Goal: Complete application form: Complete application form

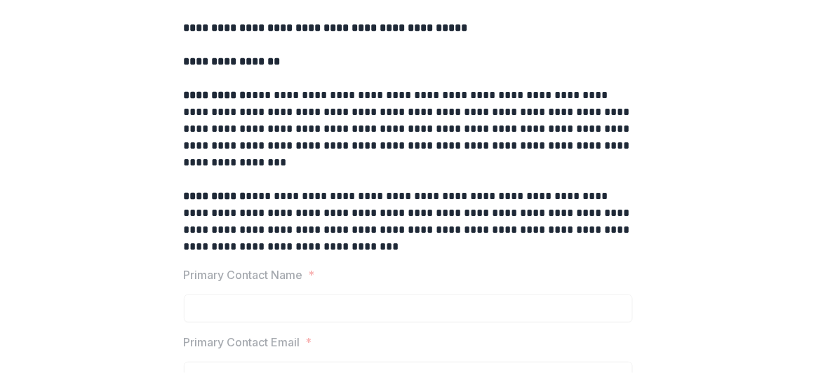
scroll to position [182, 0]
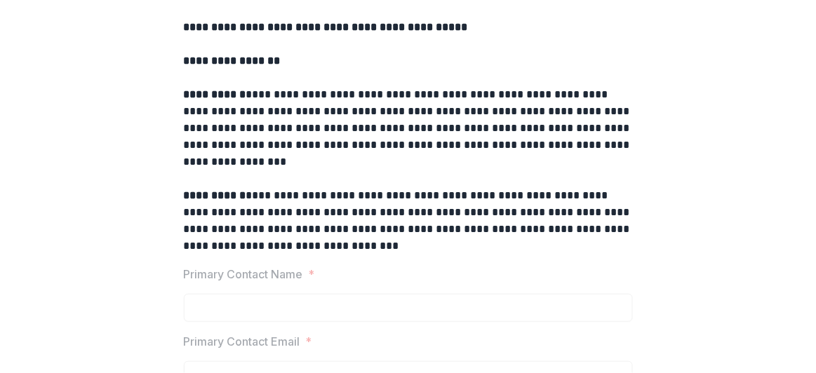
click at [584, 285] on div "Primary Contact Name *" at bounding box center [408, 294] width 449 height 56
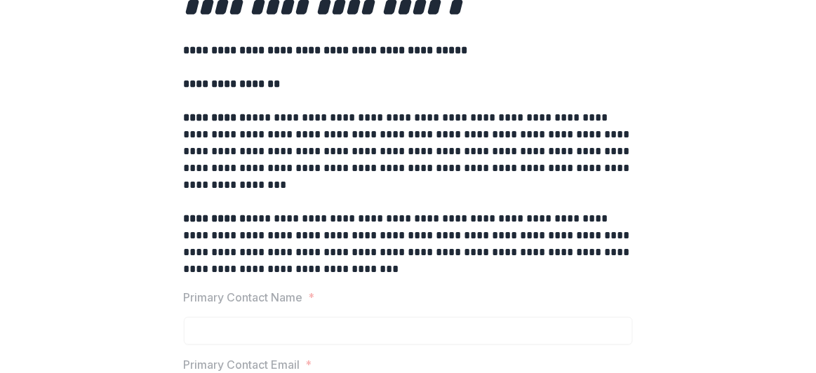
scroll to position [159, 0]
click at [623, 132] on p "**********" at bounding box center [408, 151] width 449 height 84
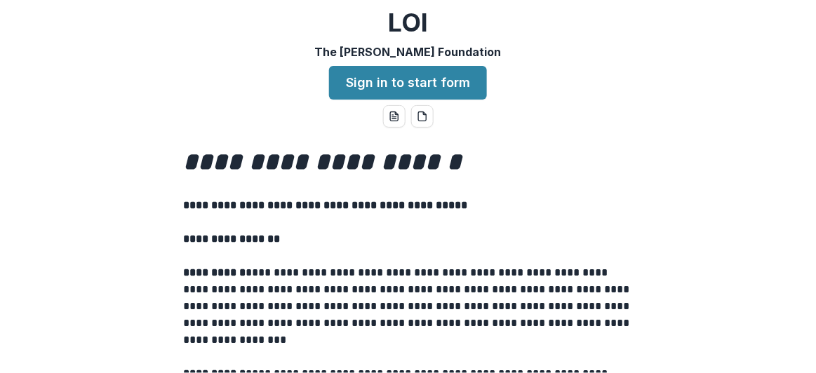
scroll to position [4, 0]
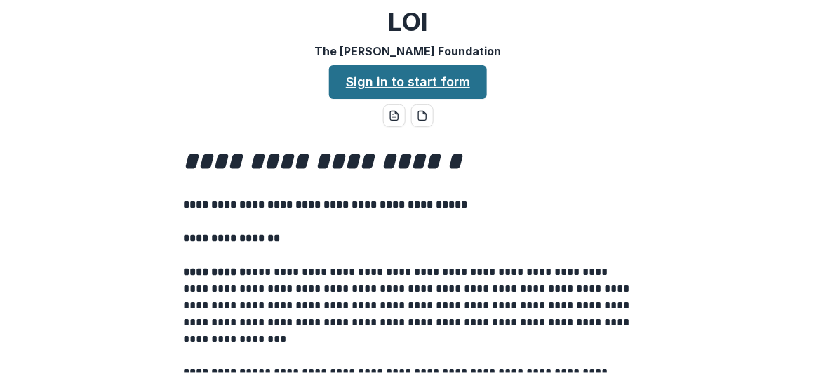
click at [378, 78] on link "Sign in to start form" at bounding box center [408, 82] width 158 height 34
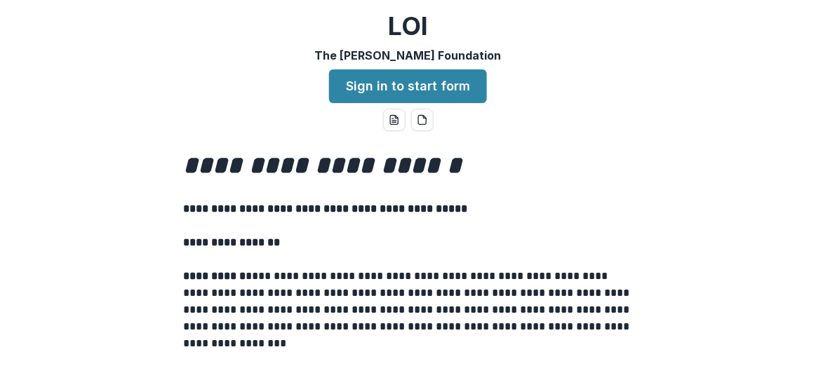
click at [567, 238] on p "**********" at bounding box center [408, 242] width 449 height 17
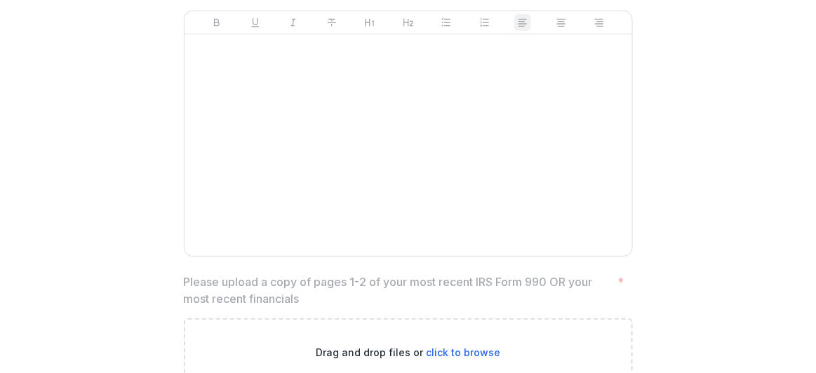
scroll to position [2302, 0]
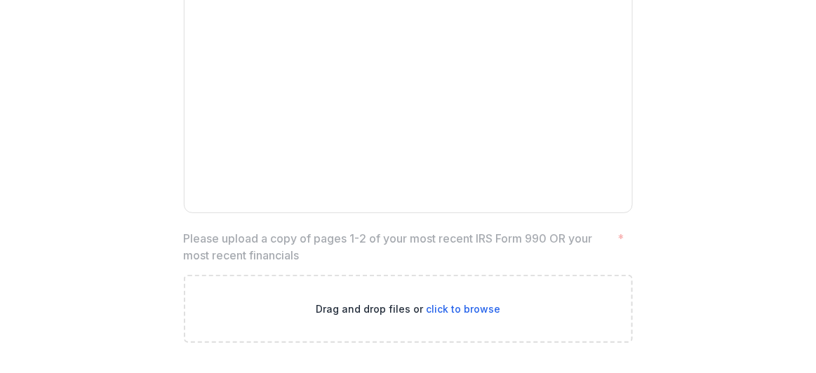
click at [591, 97] on div at bounding box center [408, 101] width 436 height 210
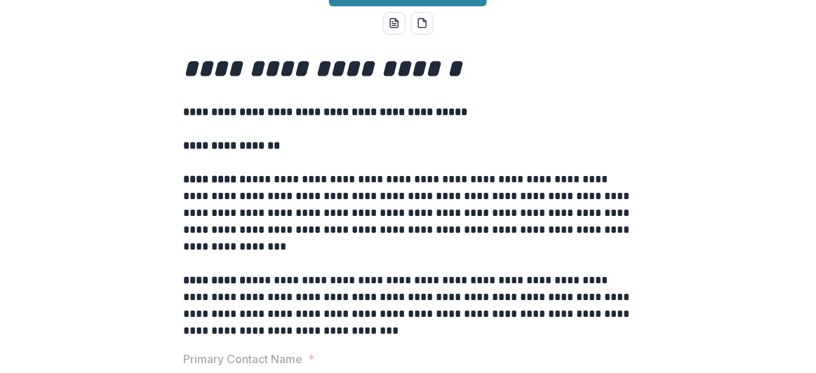
scroll to position [99, 0]
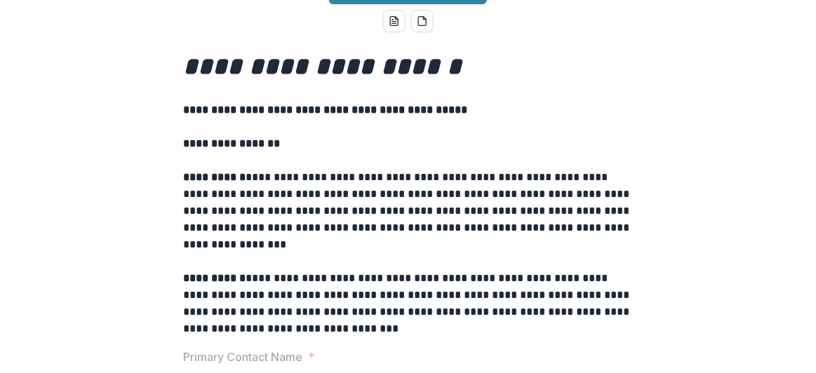
click at [625, 223] on p "**********" at bounding box center [408, 211] width 449 height 84
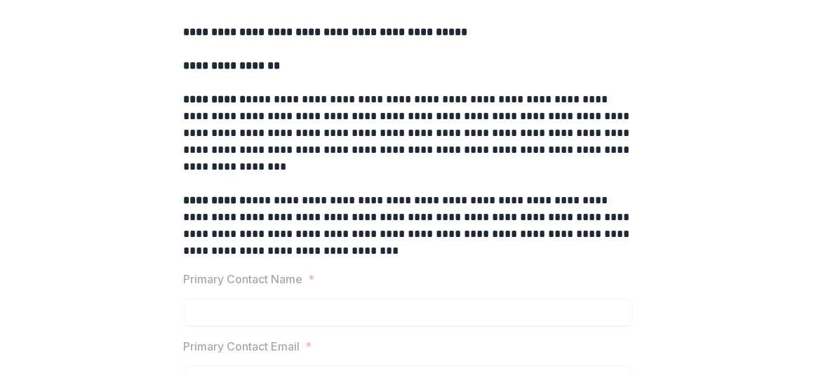
scroll to position [0, 0]
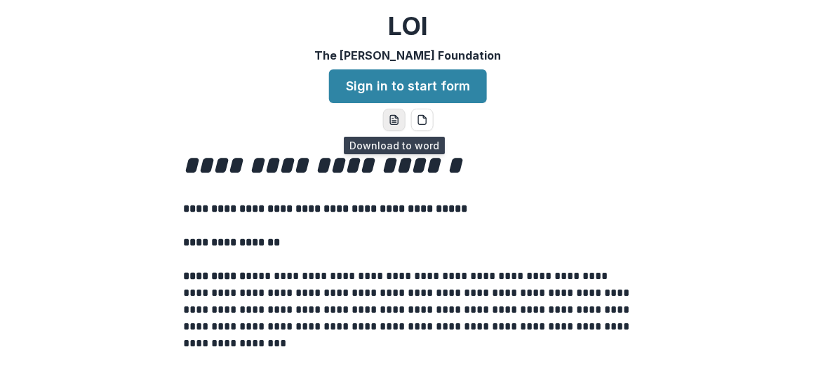
click at [391, 117] on icon "word-download" at bounding box center [394, 119] width 11 height 11
click at [418, 118] on icon "pdf-download" at bounding box center [422, 119] width 11 height 11
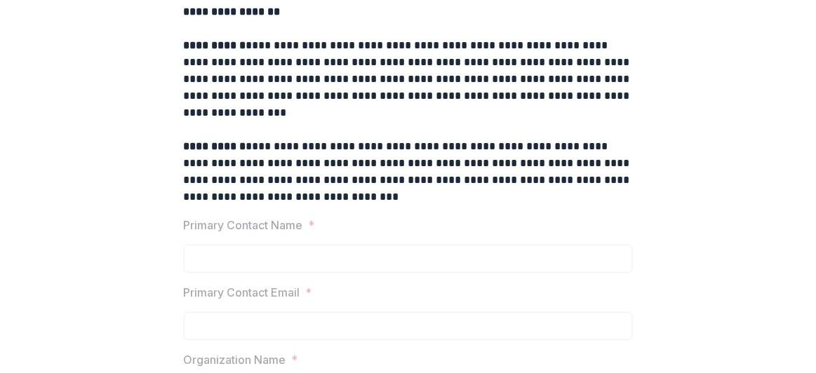
scroll to position [237, 0]
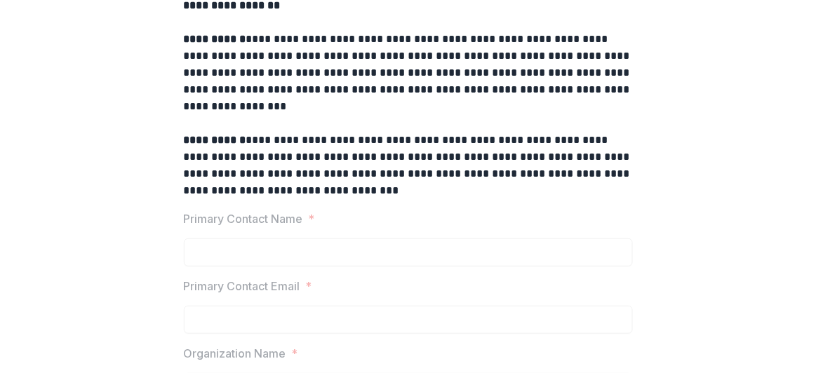
click at [283, 214] on p "Primary Contact Name" at bounding box center [243, 218] width 119 height 17
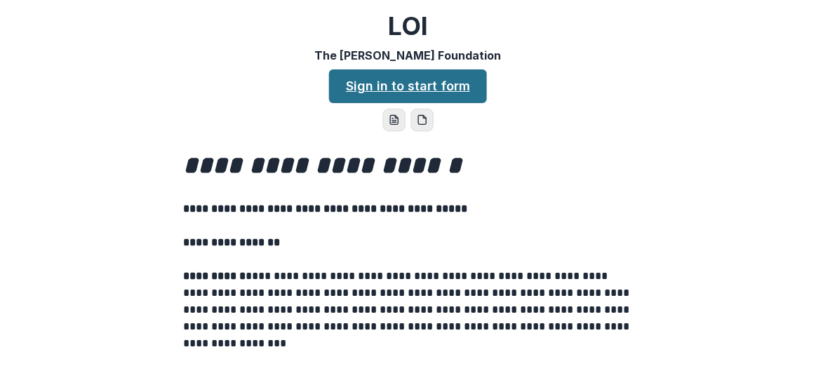
click at [414, 84] on link "Sign in to start form" at bounding box center [408, 86] width 158 height 34
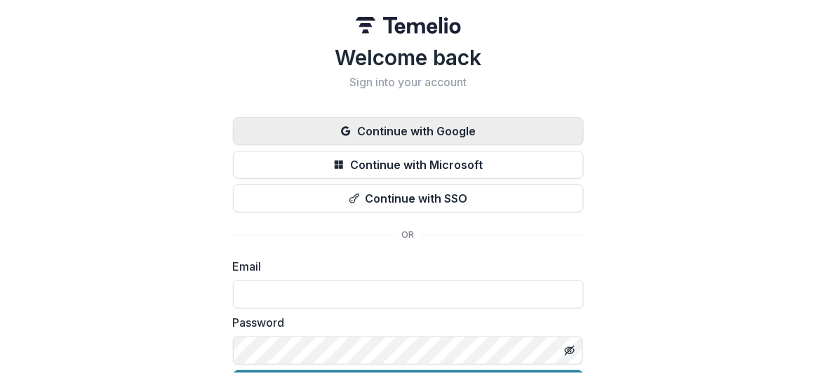
click at [425, 128] on button "Continue with Google" at bounding box center [408, 131] width 351 height 28
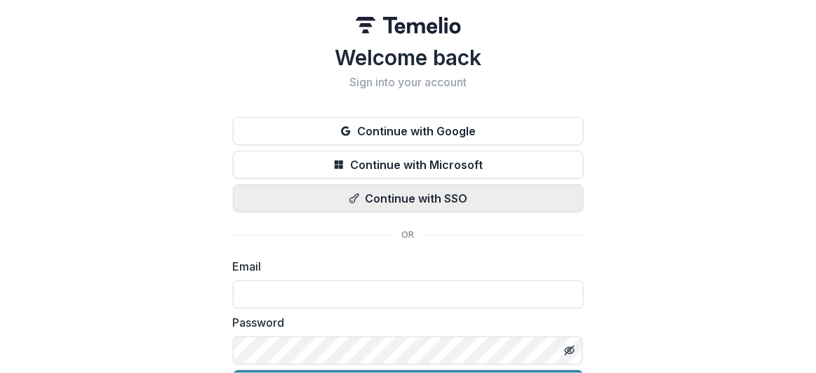
click at [415, 198] on button "Continue with SSO" at bounding box center [408, 198] width 351 height 28
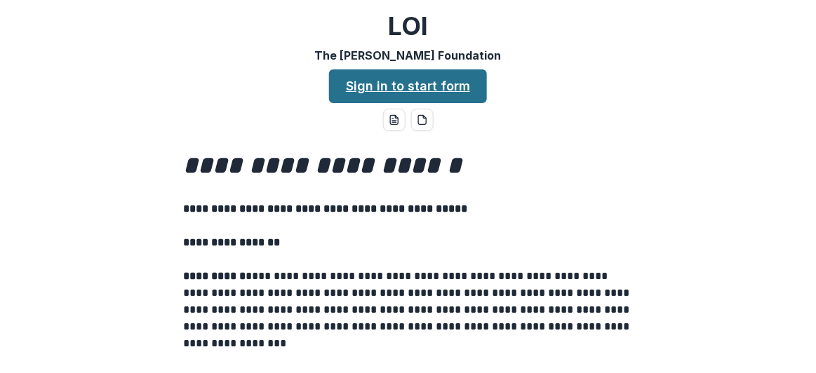
click at [418, 86] on link "Sign in to start form" at bounding box center [408, 86] width 158 height 34
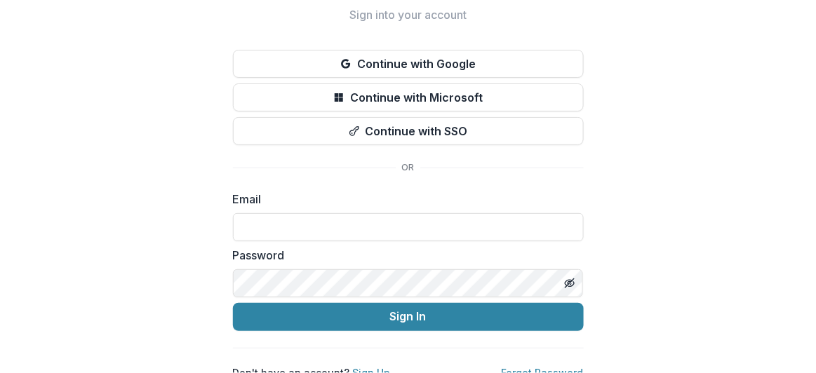
scroll to position [85, 0]
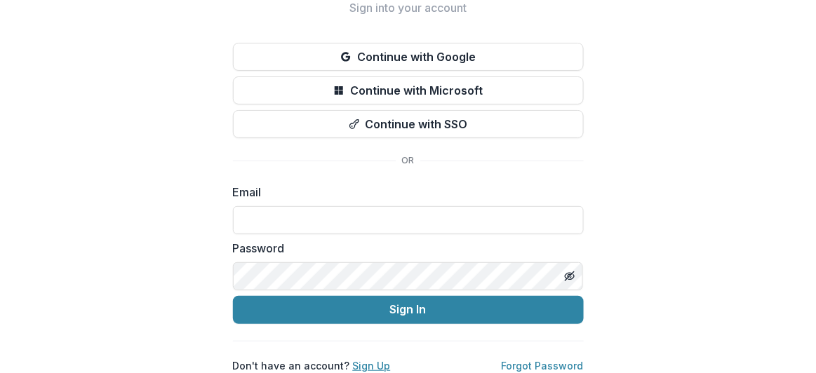
click at [365, 360] on link "Sign Up" at bounding box center [372, 366] width 38 height 12
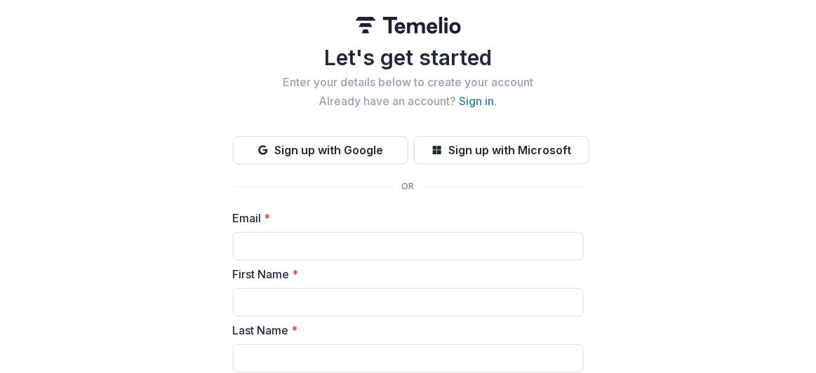
click at [609, 288] on div "Let's get started Enter your details below to create your account Already have …" at bounding box center [408, 313] width 816 height 626
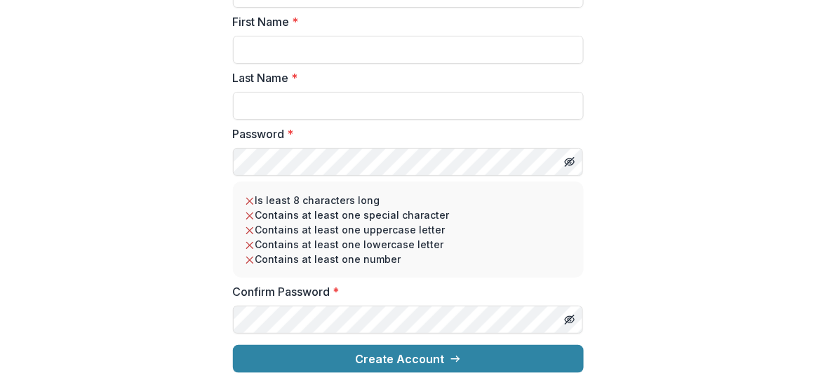
scroll to position [263, 0]
click at [607, 250] on div "Let's get started Enter your details below to create your account Already have …" at bounding box center [408, 61] width 816 height 626
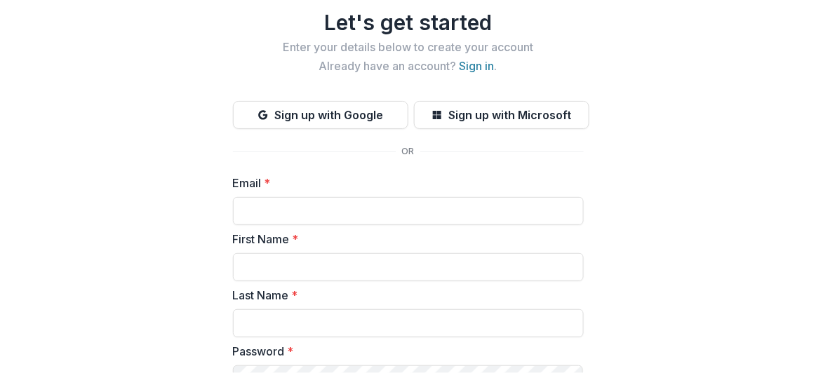
scroll to position [0, 0]
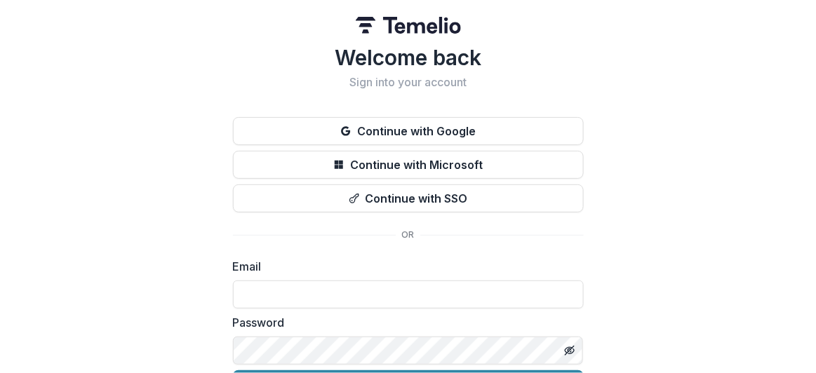
click at [605, 248] on div "Welcome back Sign into your account Continue with Google Continue with Microsof…" at bounding box center [408, 223] width 816 height 447
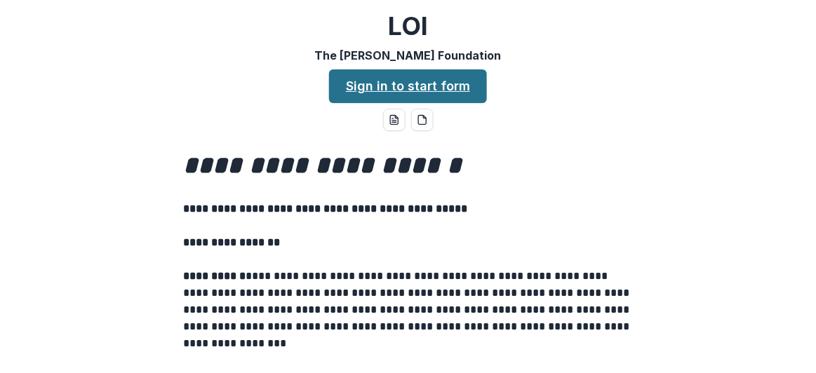
click at [404, 88] on link "Sign in to start form" at bounding box center [408, 86] width 158 height 34
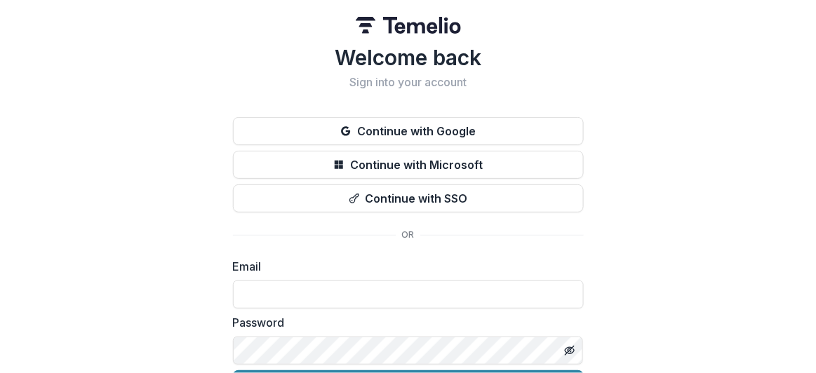
click at [635, 261] on div "Welcome back Sign into your account Continue with Google Continue with Microsof…" at bounding box center [408, 223] width 816 height 447
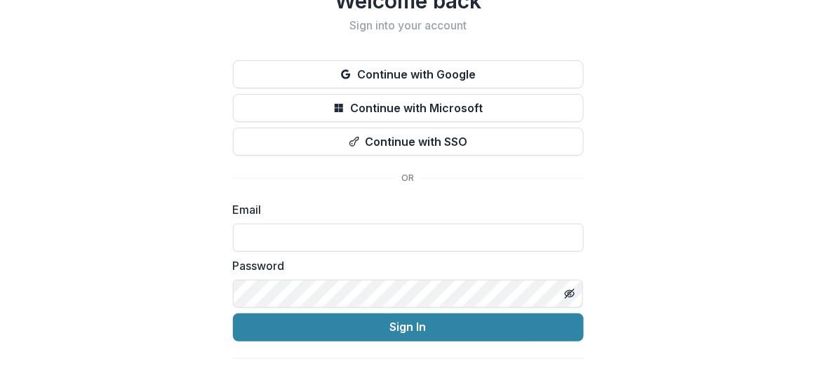
scroll to position [85, 0]
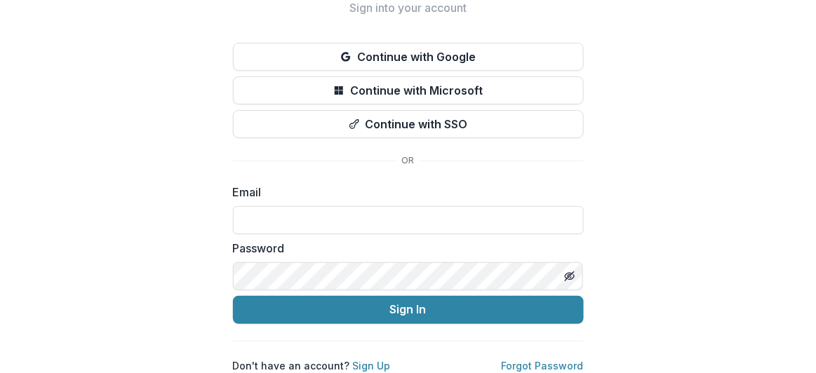
click at [612, 208] on div "Welcome back Sign into your account Continue with Google Continue with Microsof…" at bounding box center [408, 149] width 816 height 447
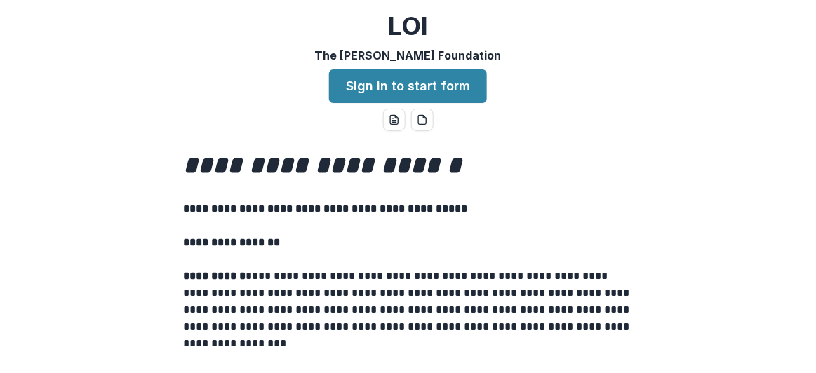
click at [555, 232] on p at bounding box center [408, 225] width 449 height 17
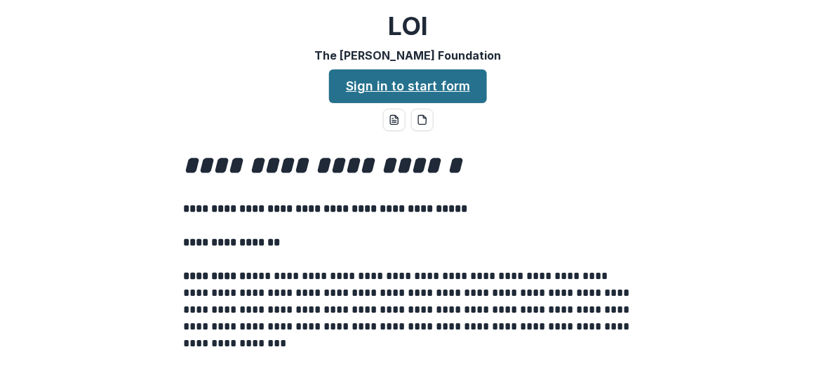
click at [418, 81] on link "Sign in to start form" at bounding box center [408, 86] width 158 height 34
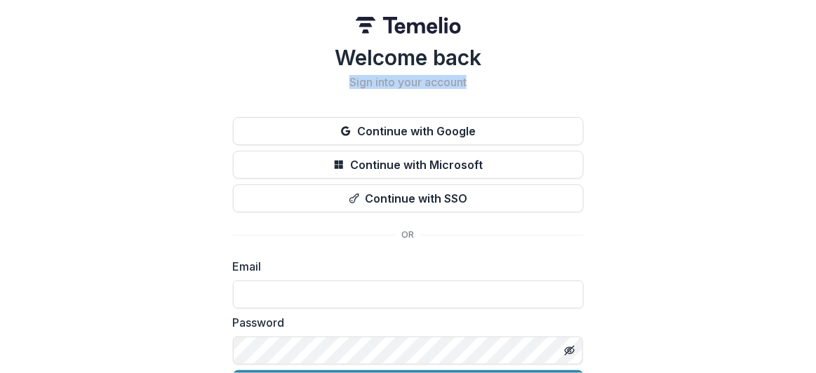
drag, startPoint x: 811, startPoint y: 27, endPoint x: 812, endPoint y: 119, distance: 91.9
click at [812, 119] on div "Welcome back Sign into your account Continue with Google Continue with Microsof…" at bounding box center [408, 186] width 816 height 373
click at [681, 264] on div "Welcome back Sign into your account Continue with Google Continue with Microsof…" at bounding box center [408, 223] width 816 height 447
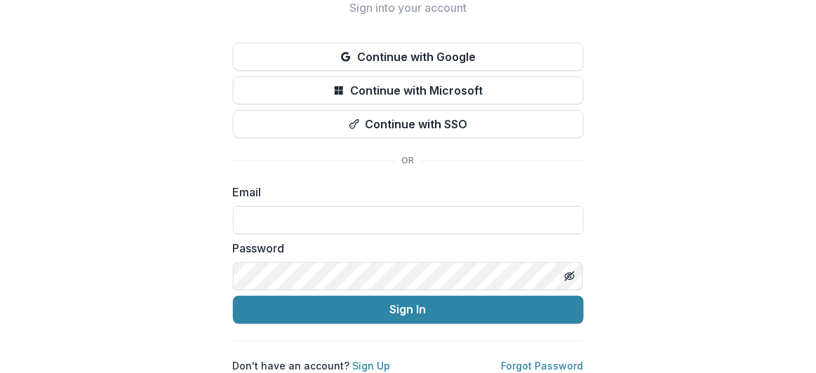
scroll to position [85, 0]
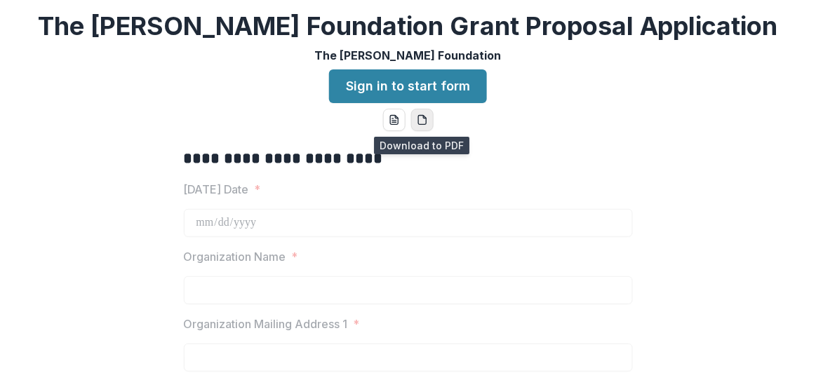
click at [419, 116] on icon "pdf-download" at bounding box center [422, 119] width 11 height 11
